Goal: Complete application form

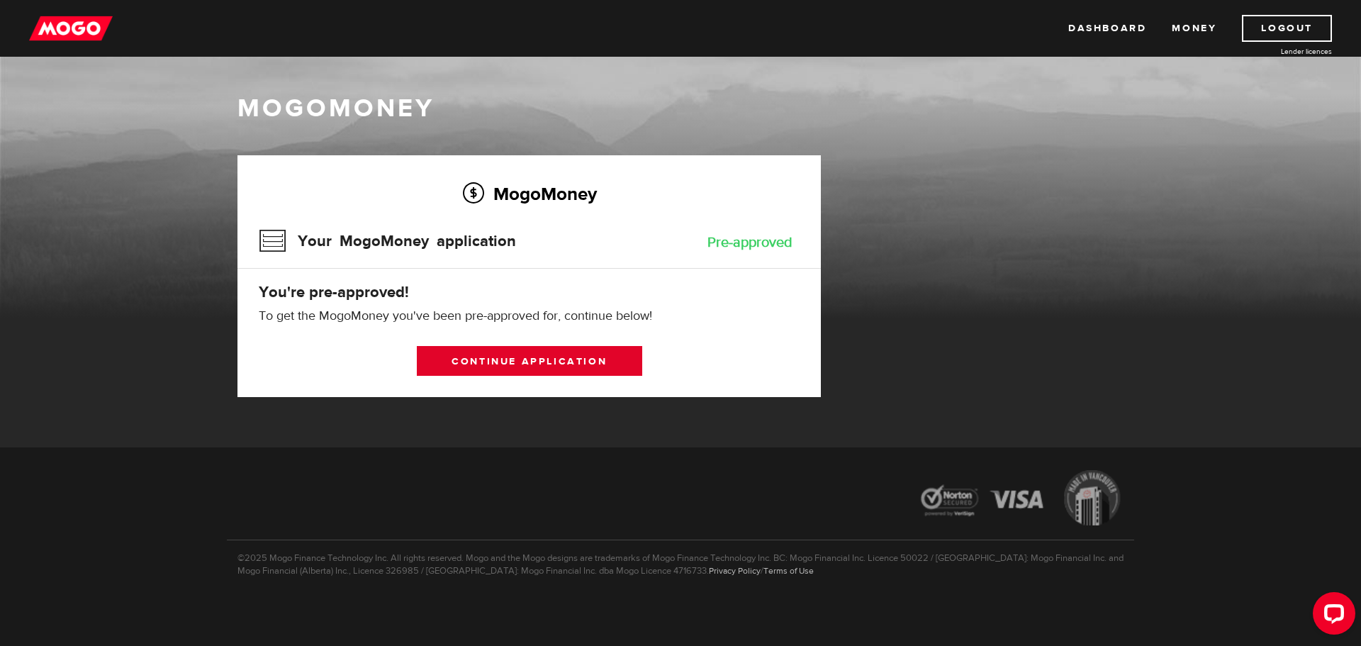
click at [517, 356] on link "Continue application" at bounding box center [529, 361] width 225 height 30
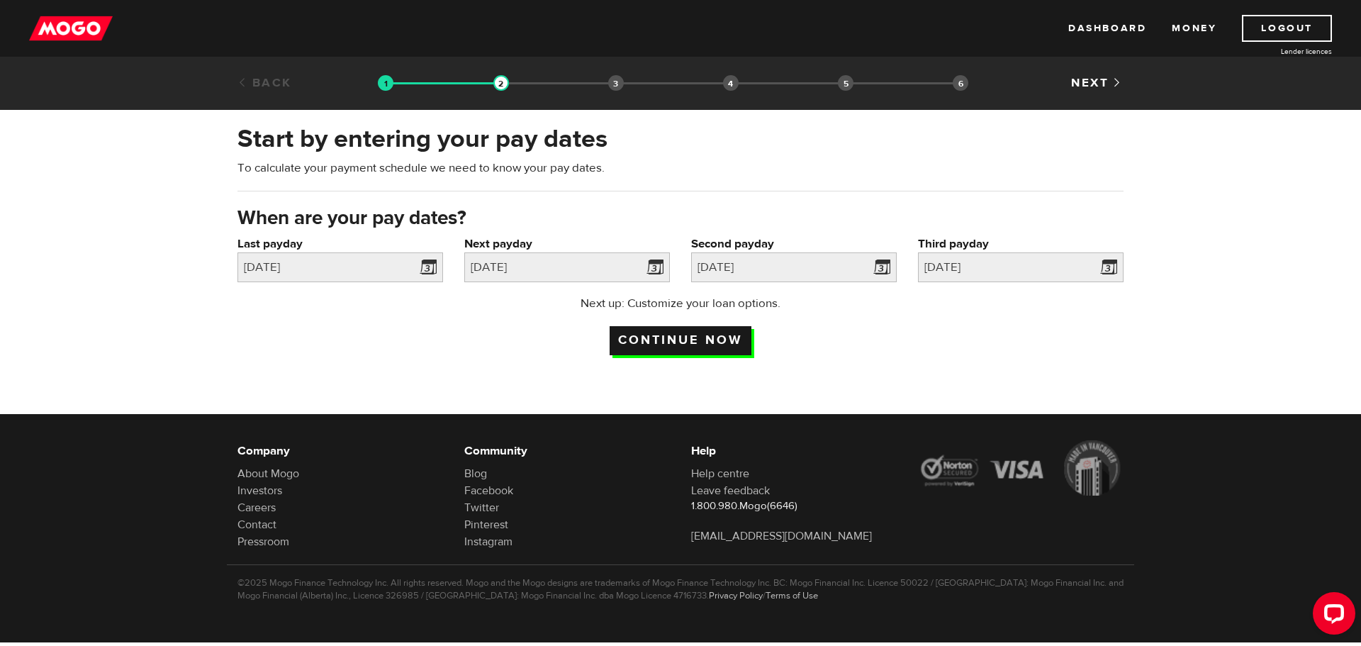
click at [683, 341] on input "Continue now" at bounding box center [680, 340] width 142 height 29
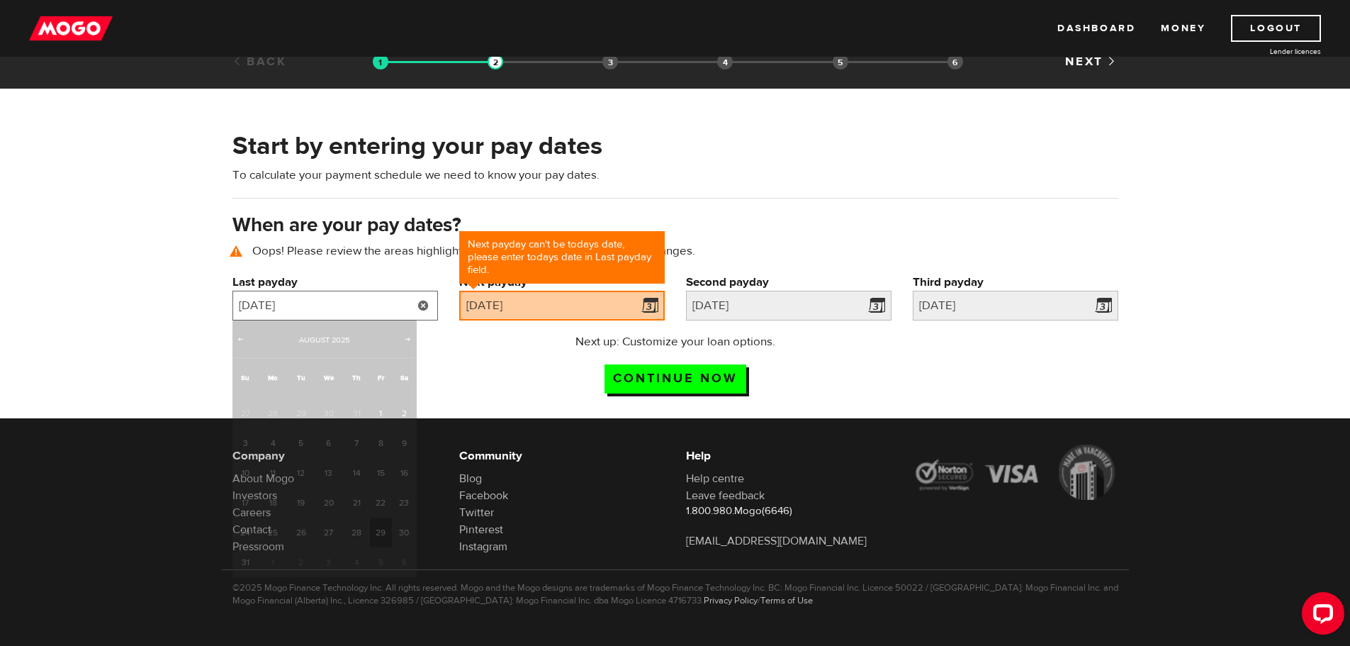
click at [387, 299] on input "[DATE]" at bounding box center [335, 306] width 206 height 30
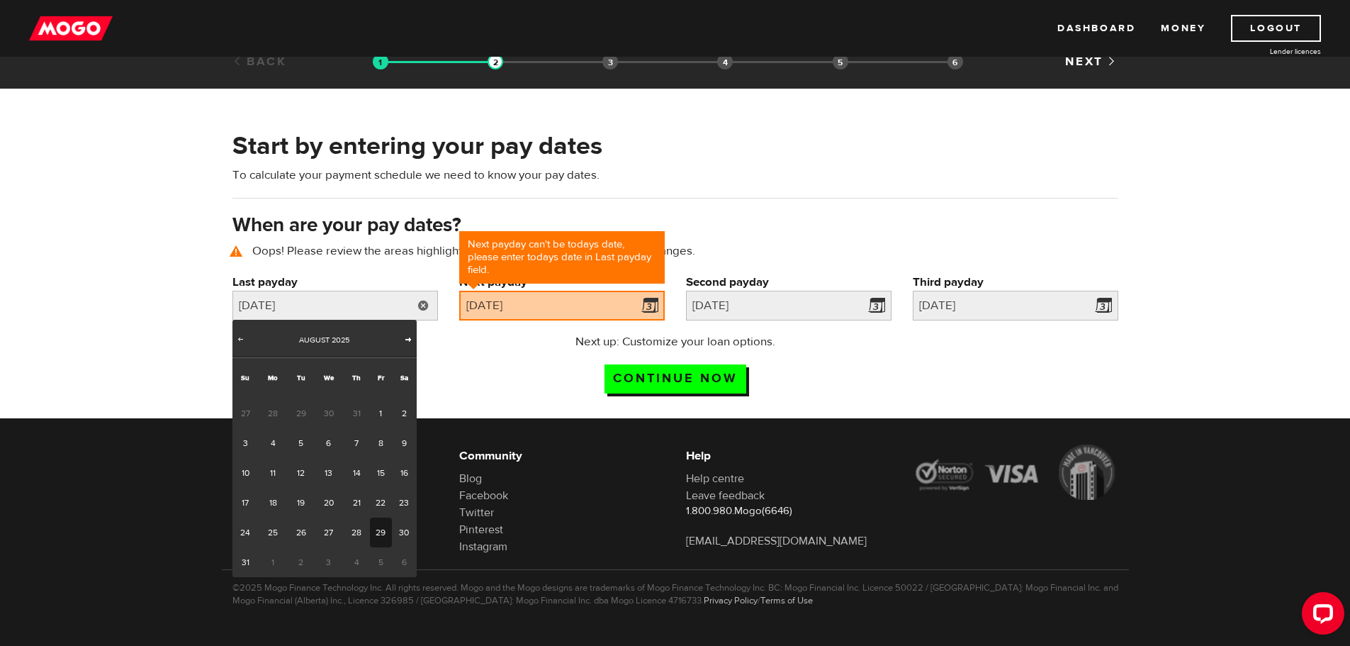
click at [408, 339] on span "Next" at bounding box center [408, 338] width 11 height 11
click at [379, 440] on link "12" at bounding box center [381, 443] width 22 height 30
type input "[DATE]"
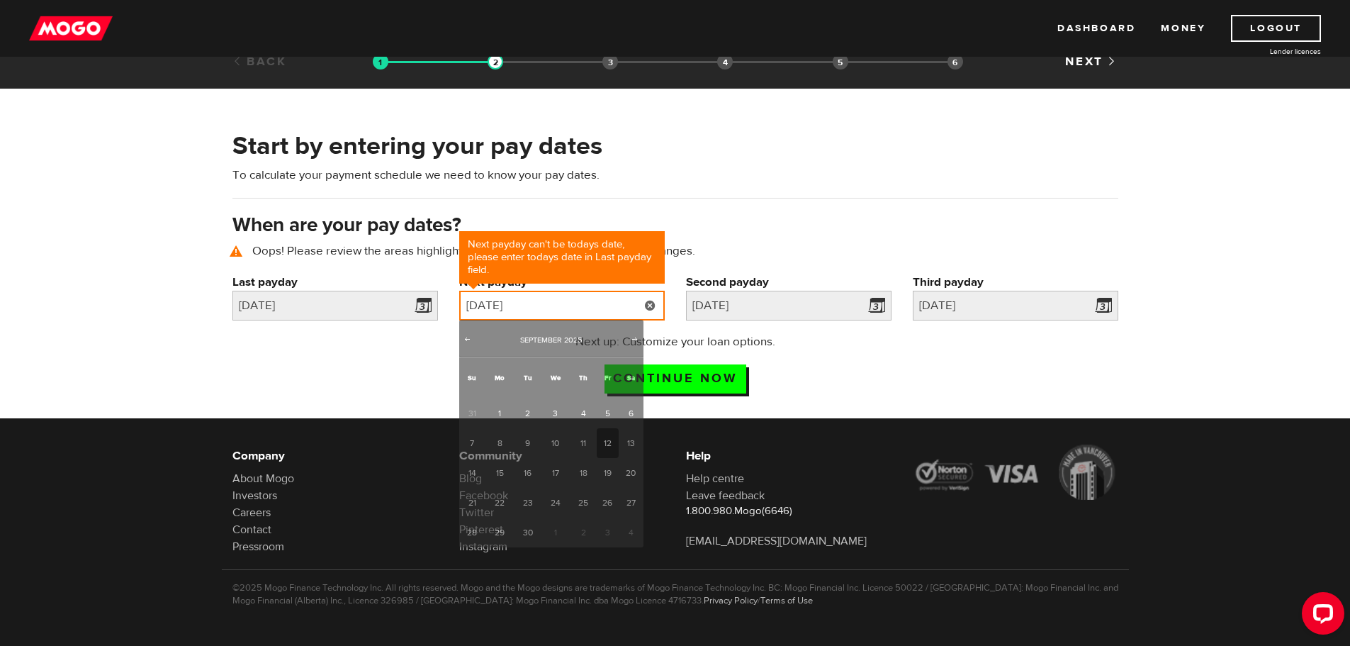
click at [627, 300] on input "[DATE]" at bounding box center [562, 306] width 206 height 30
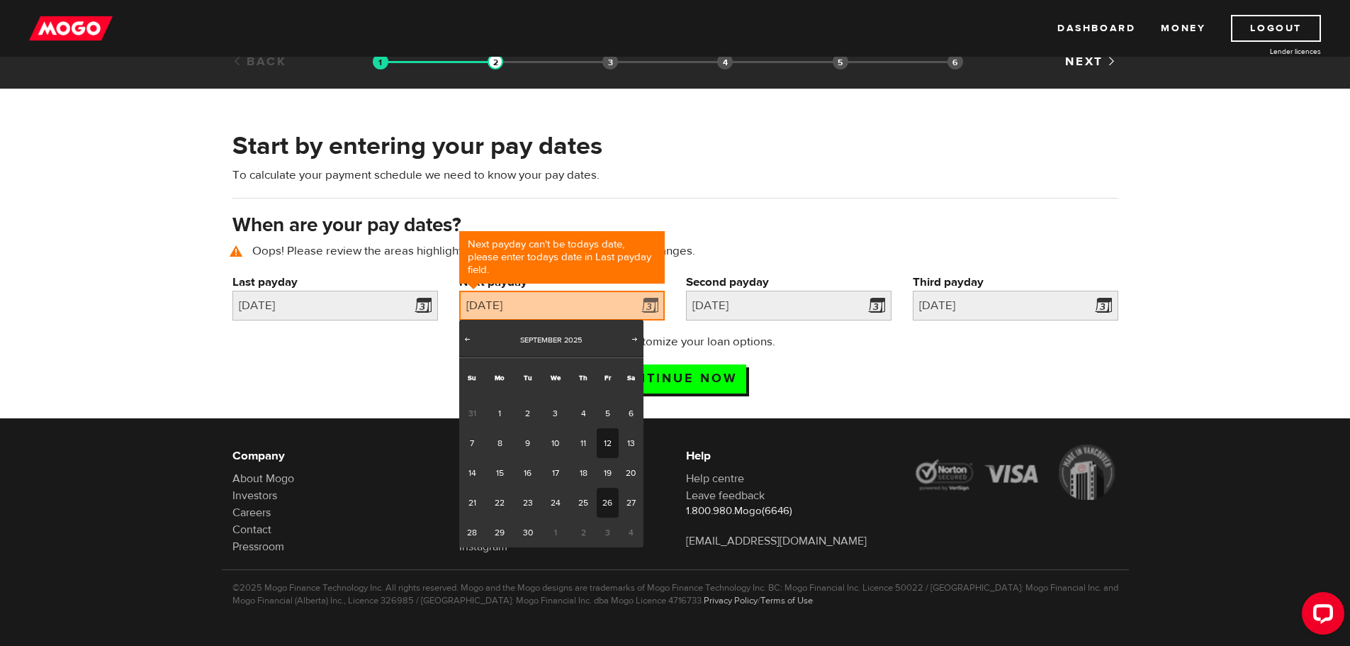
click at [609, 505] on link "26" at bounding box center [608, 503] width 22 height 30
type input "[DATE]"
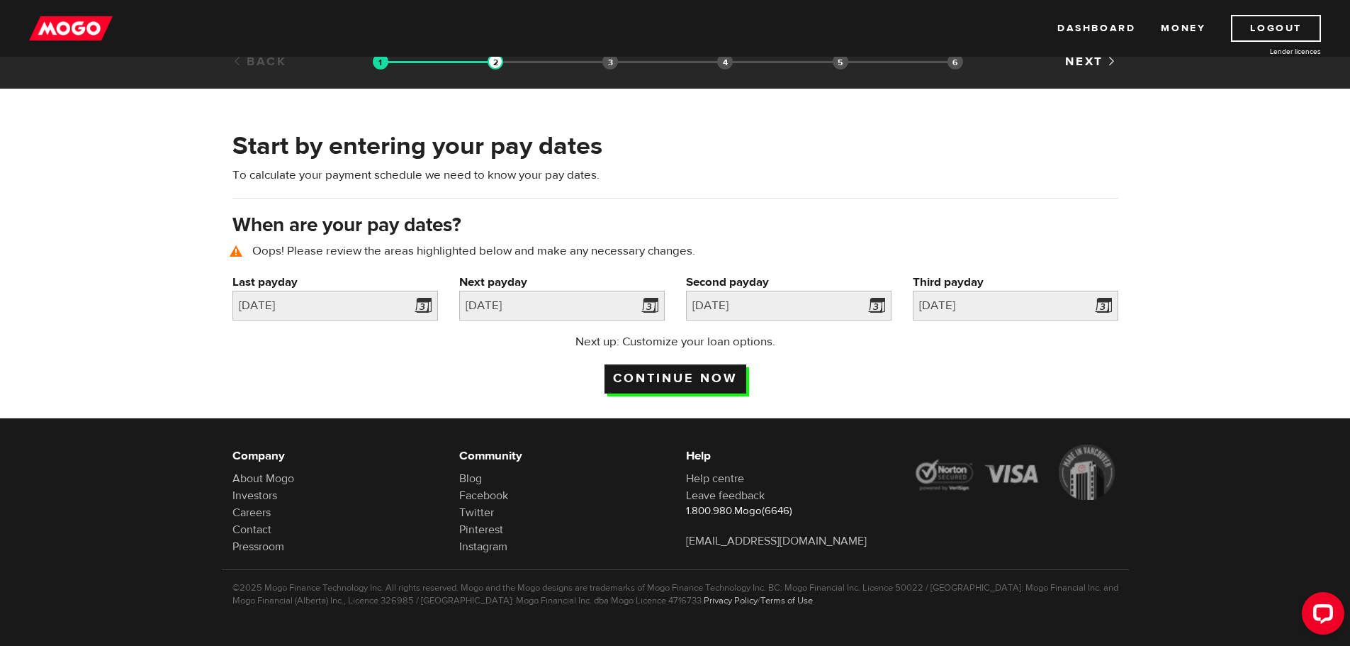
click at [665, 376] on input "Continue now" at bounding box center [676, 378] width 142 height 29
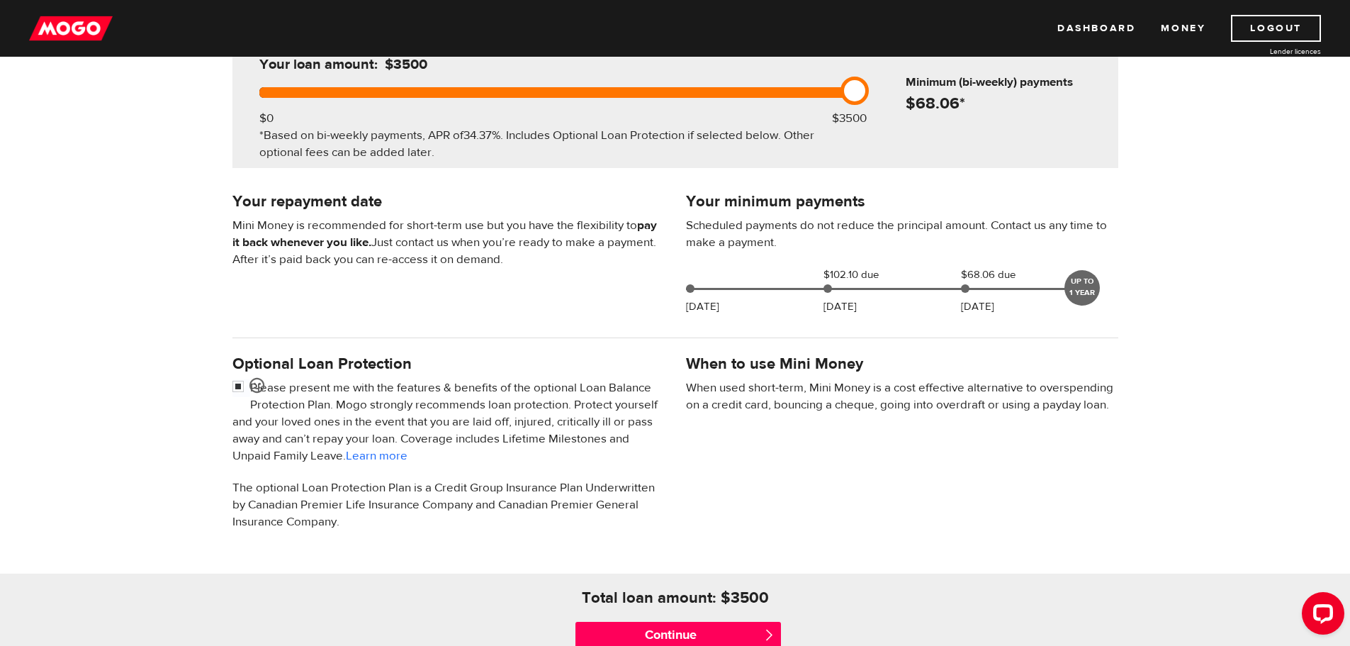
scroll to position [213, 0]
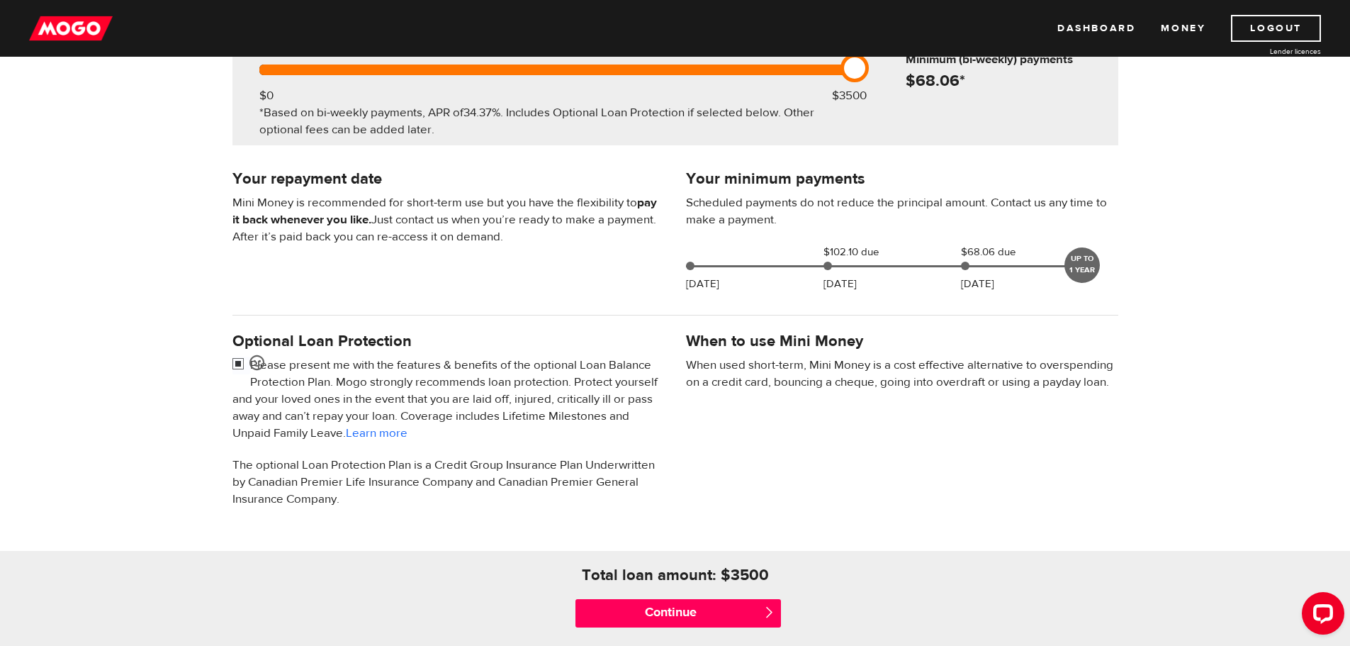
click at [236, 363] on input "checkbox" at bounding box center [241, 365] width 18 height 18
checkbox input "false"
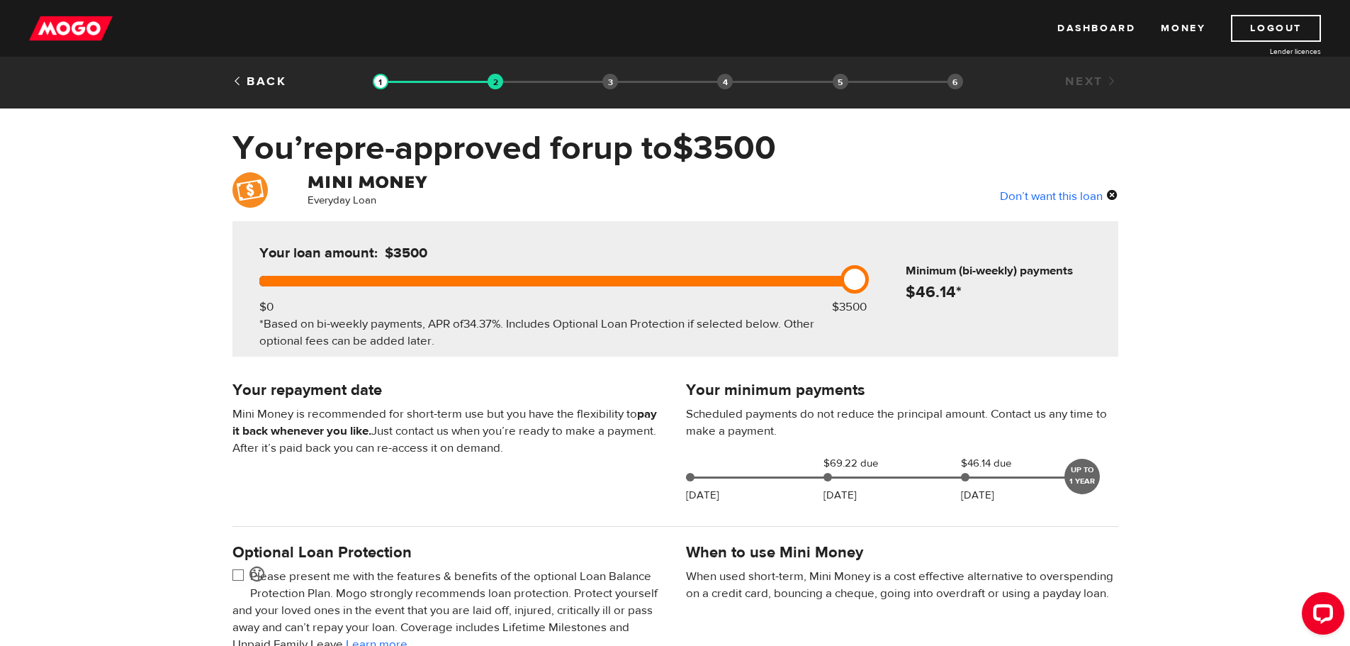
scroll to position [0, 0]
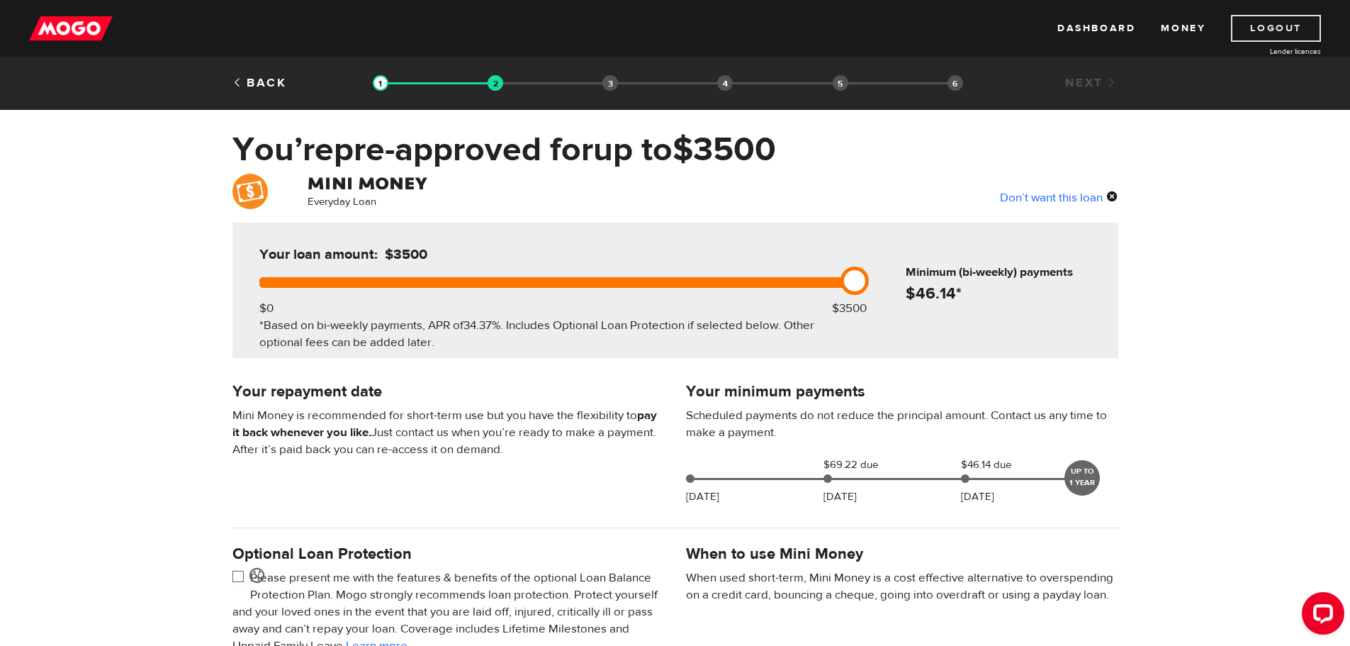
click at [1264, 26] on link "Logout" at bounding box center [1276, 28] width 90 height 27
